Goal: Transaction & Acquisition: Purchase product/service

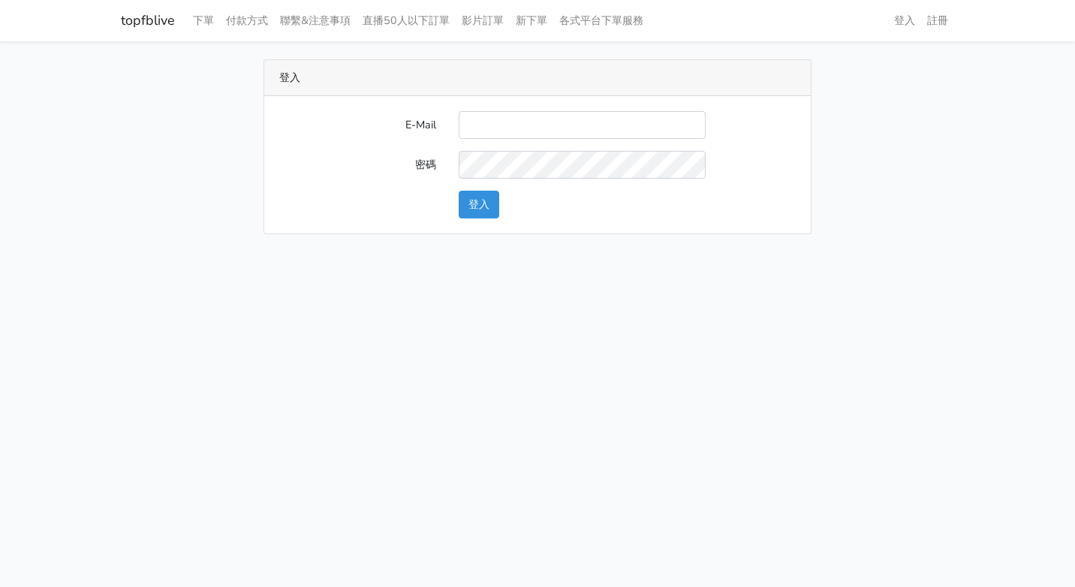
click at [504, 119] on input "E-Mail" at bounding box center [582, 125] width 247 height 28
type input "[EMAIL_ADDRESS][DOMAIN_NAME]"
click at [466, 216] on button "登入" at bounding box center [479, 205] width 41 height 28
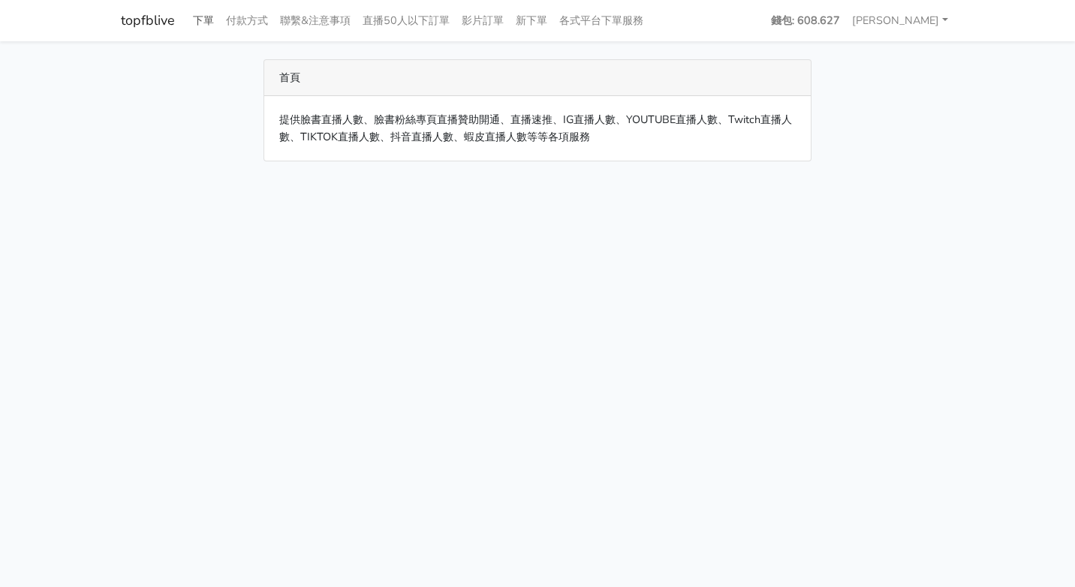
click at [196, 24] on link "下單" at bounding box center [203, 20] width 33 height 29
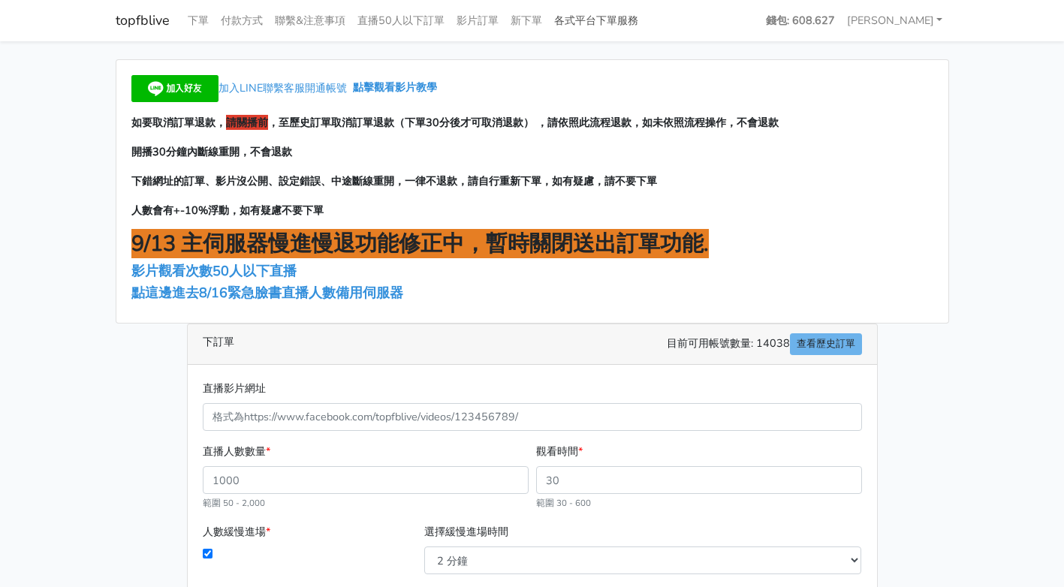
drag, startPoint x: 261, startPoint y: 414, endPoint x: 619, endPoint y: 16, distance: 535.9
click at [619, 16] on link "各式平台下單服務" at bounding box center [596, 20] width 96 height 29
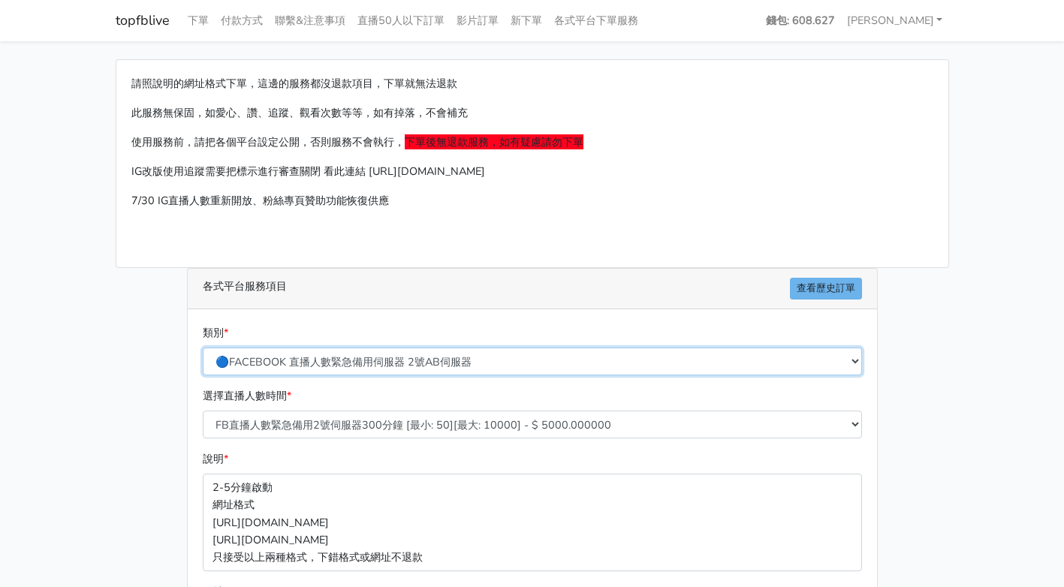
click at [316, 362] on select "🔵FACEBOOK 直播人數緊急備用伺服器 2號AB伺服器 🔵FACEBOOK 網軍專用貼文留言 安全保密 🔵9/30 FACEBOOK 直播人數緩慢進場緩慢…" at bounding box center [532, 362] width 659 height 28
click at [325, 361] on select "🔵FACEBOOK 直播人數緊急備用伺服器 2號AB伺服器 🔵FACEBOOK 網軍專用貼文留言 安全保密 🔵9/30 FACEBOOK 直播人數緩慢進場緩慢…" at bounding box center [532, 362] width 659 height 28
select select "🔵9/30 FACEBOOK 直播人數緩慢進場緩慢退場 台灣獨家"
click at [203, 348] on select "🔵FACEBOOK 直播人數緊急備用伺服器 2號AB伺服器 🔵FACEBOOK 網軍專用貼文留言 安全保密 🔵9/30 FACEBOOK 直播人數緩慢進場緩慢…" at bounding box center [532, 362] width 659 height 28
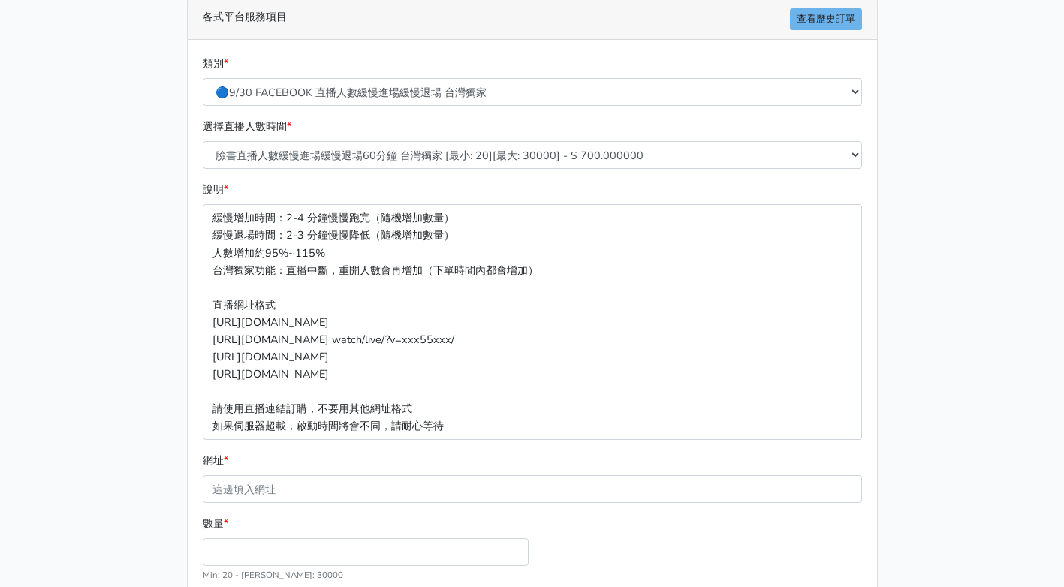
scroll to position [300, 0]
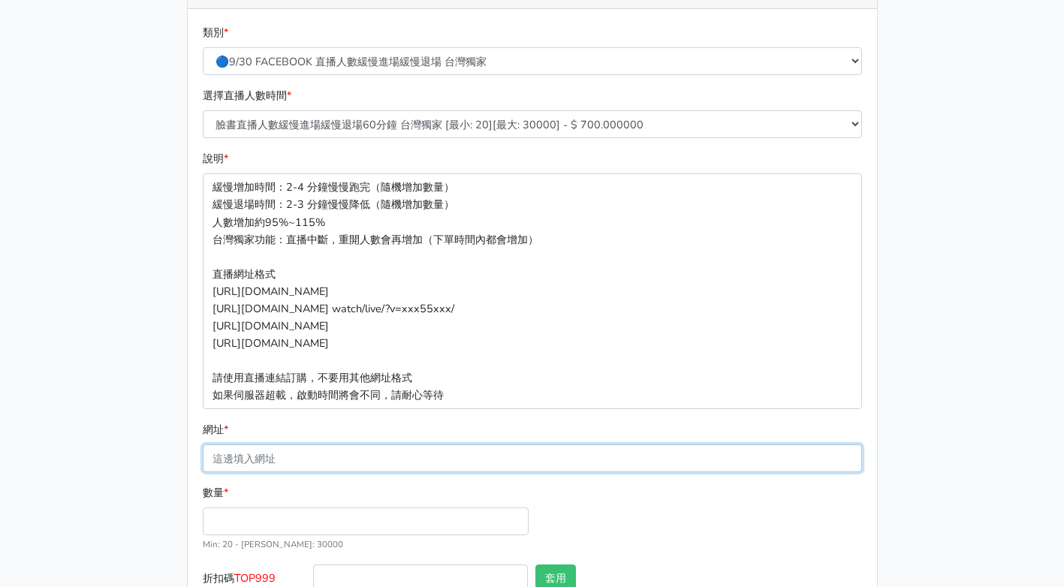
paste input "https://www.facebook.com/reel/1790615134873851"
type input "https://www.facebook.com/reel/1790615134873851"
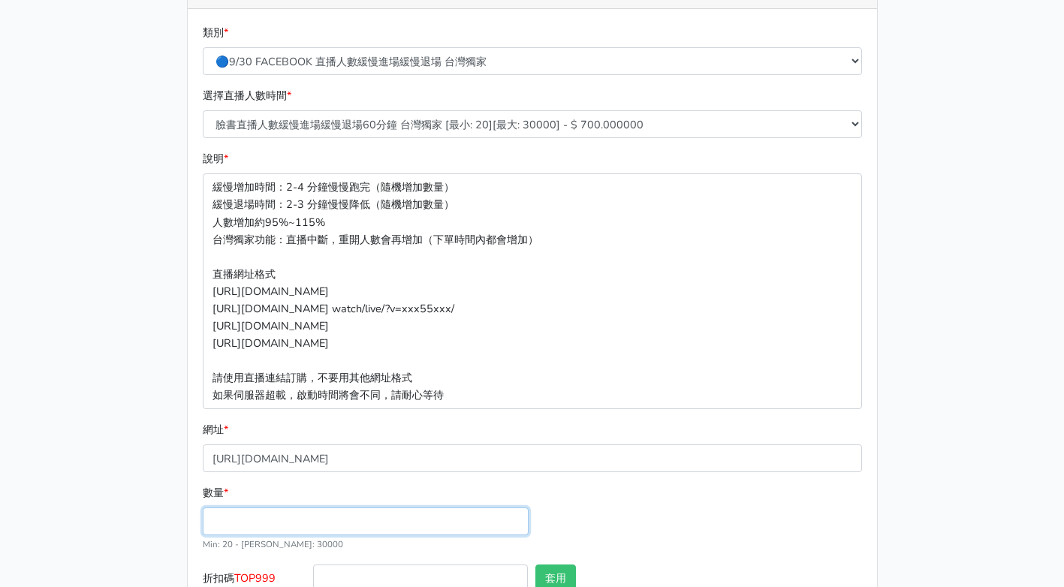
click at [276, 514] on input "數量 *" at bounding box center [366, 522] width 326 height 28
type input "50"
type input "35.000"
click at [620, 484] on div "數量 * 50 Min: 20 - Max: 30000" at bounding box center [532, 524] width 667 height 80
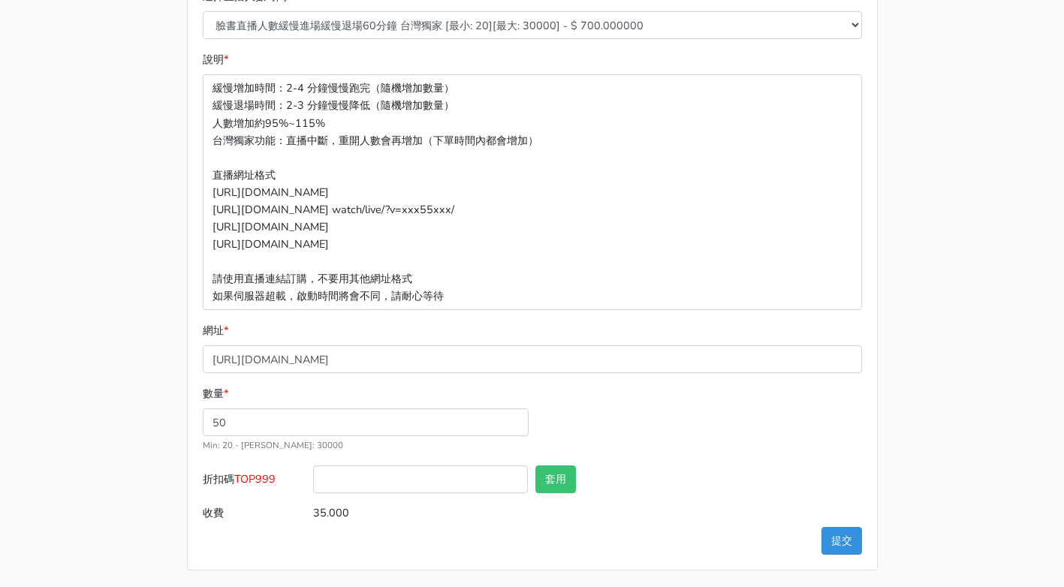
scroll to position [401, 0]
drag, startPoint x: 239, startPoint y: 481, endPoint x: 280, endPoint y: 480, distance: 40.5
click at [280, 480] on label "折扣碼 TOP999" at bounding box center [254, 481] width 111 height 34
copy span "TOP999"
paste input "TOP999"
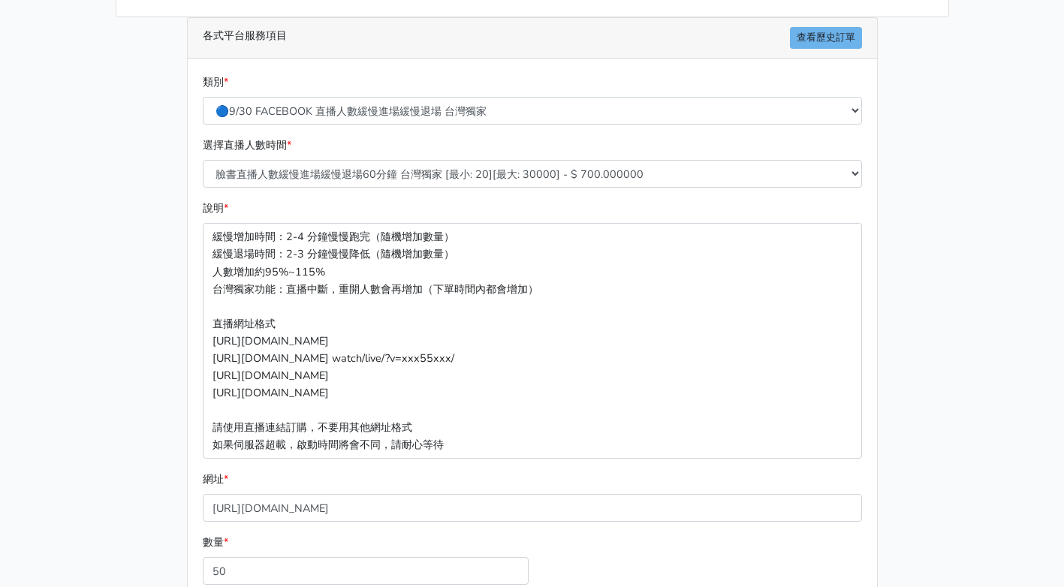
scroll to position [176, 0]
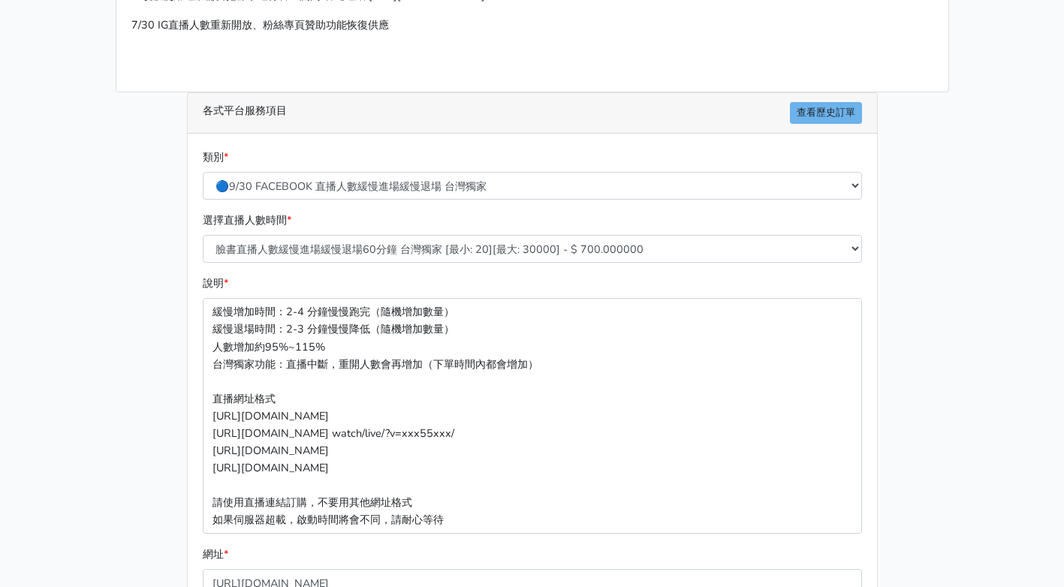
type input "TOP999"
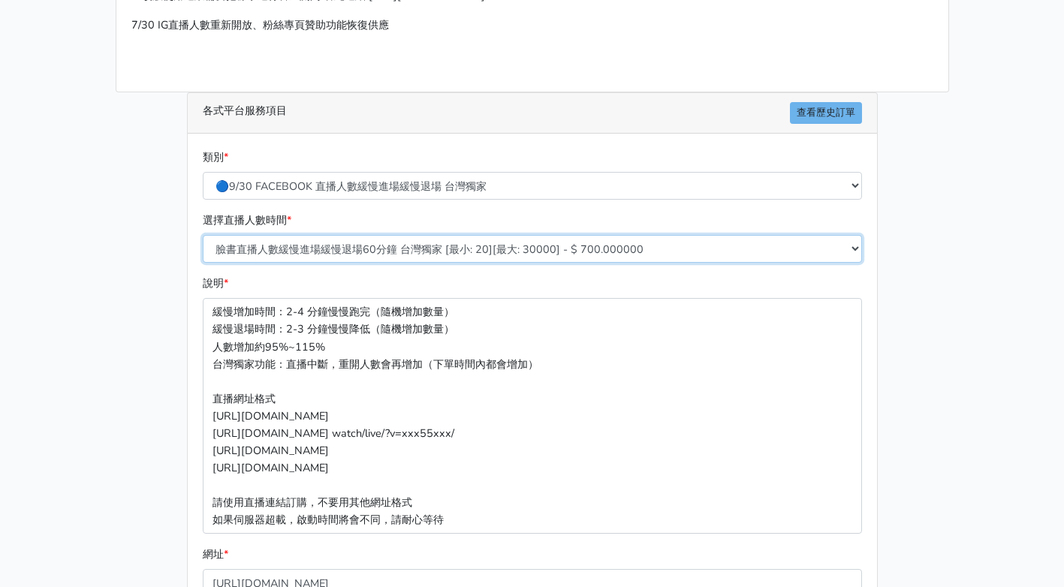
click at [402, 254] on select "臉書直播人數緩慢進場緩慢退場60分鐘 台灣獨家 [最小: 20][最大: 30000] - $ 700.000000 臉書直播人數緩慢進場緩慢退場120分鐘 …" at bounding box center [532, 249] width 659 height 28
select select "558"
click at [203, 235] on select "臉書直播人數緩慢進場緩慢退場60分鐘 台灣獨家 [最小: 20][最大: 30000] - $ 700.000000 臉書直播人數緩慢進場緩慢退場120分鐘 …" at bounding box center [532, 249] width 659 height 28
type input "105.000"
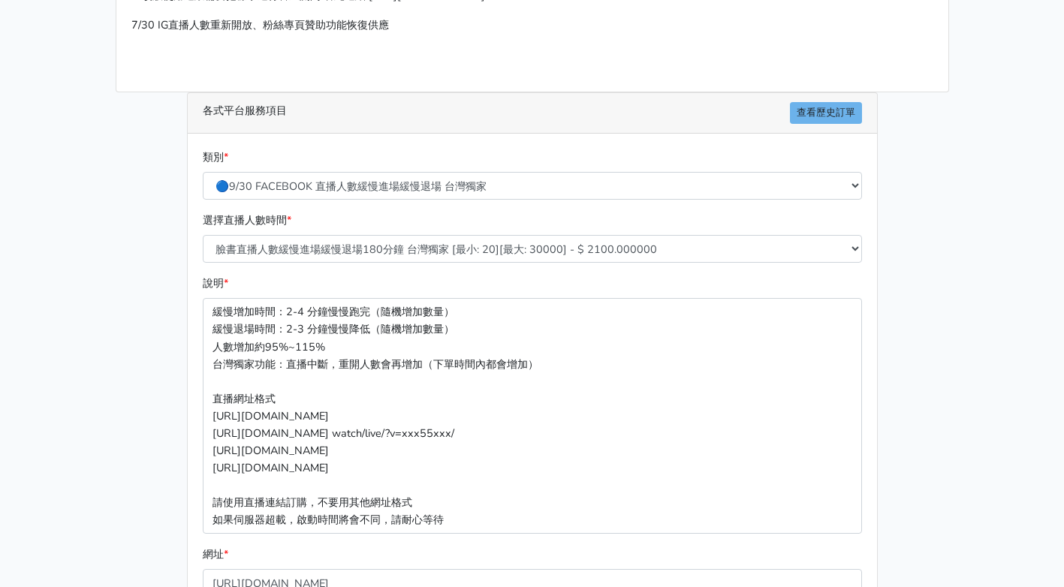
click at [960, 372] on main "請照說明的網址格式下單，這邊的服務都沒退款項目，下單就無法退款 此服務無保固，如愛心、讚、追蹤、觀看次數等等，如有掉落，不會補充 使用服務前，請把各個平台設定…" at bounding box center [532, 339] width 1064 height 947
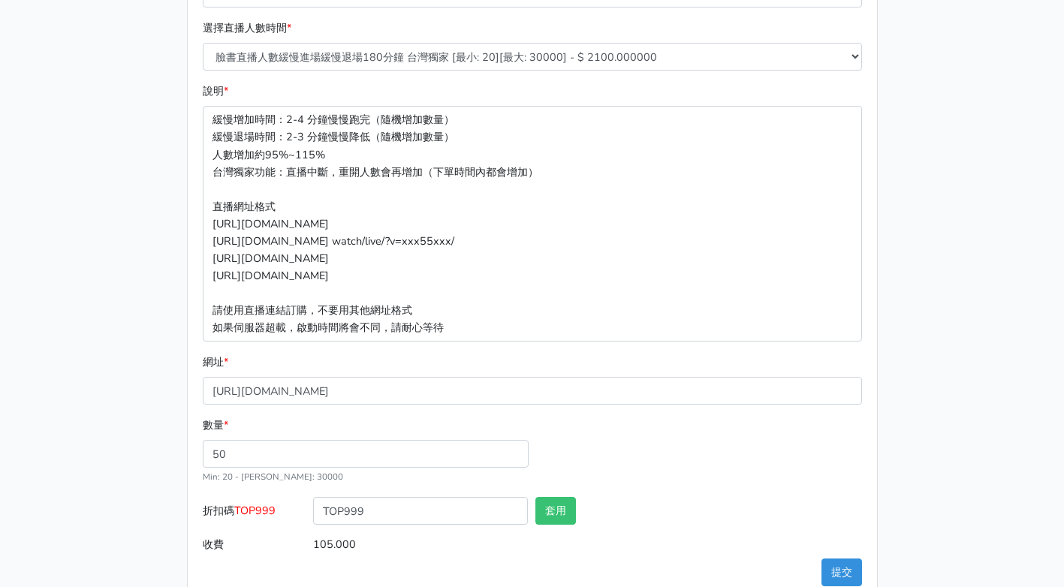
scroll to position [401, 0]
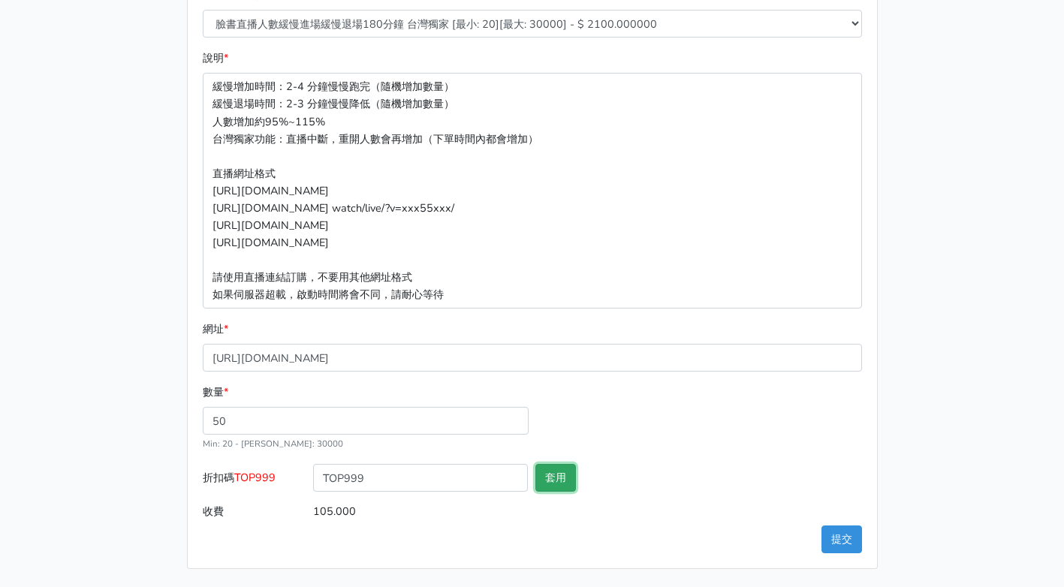
click at [565, 475] on button "套用" at bounding box center [555, 478] width 41 height 28
type input "套用失敗"
click at [850, 547] on button "提交" at bounding box center [841, 540] width 41 height 28
